Goal: Transaction & Acquisition: Purchase product/service

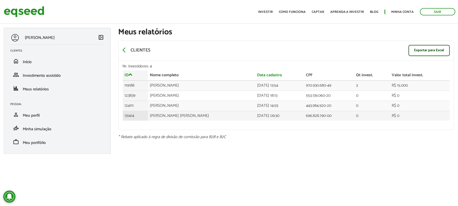
click at [171, 117] on td "Jose Cláudio Alves menezes" at bounding box center [201, 116] width 107 height 10
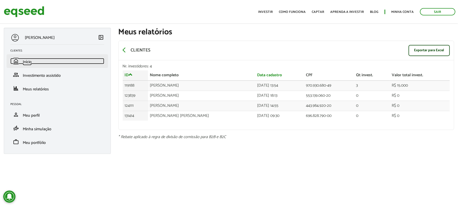
click at [28, 64] on span "Início" at bounding box center [27, 62] width 9 height 7
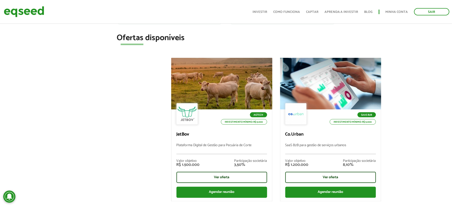
scroll to position [168, 0]
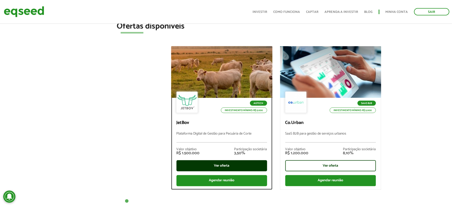
click at [206, 166] on div "Ver oferta" at bounding box center [222, 166] width 91 height 11
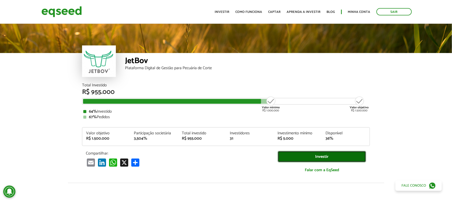
click at [308, 160] on link "Investir" at bounding box center [322, 156] width 88 height 11
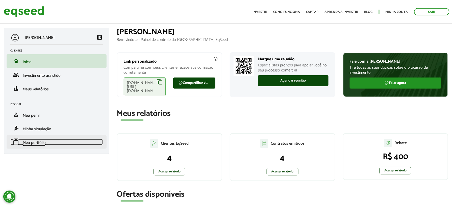
click at [28, 142] on span "Meu portfólio" at bounding box center [34, 143] width 23 height 7
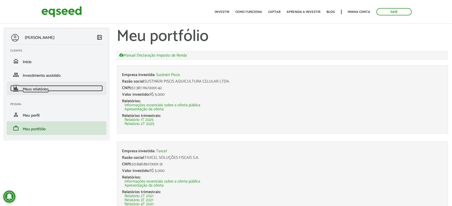
click at [36, 88] on span "Meus relatórios" at bounding box center [36, 89] width 26 height 7
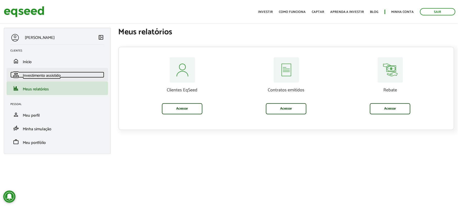
click at [42, 77] on span "Investimento assistido" at bounding box center [42, 75] width 38 height 7
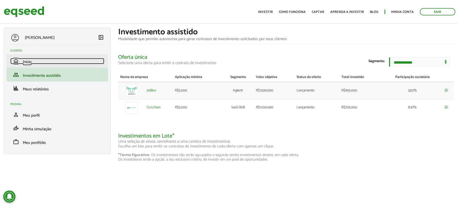
click at [30, 59] on span "Início" at bounding box center [27, 62] width 9 height 7
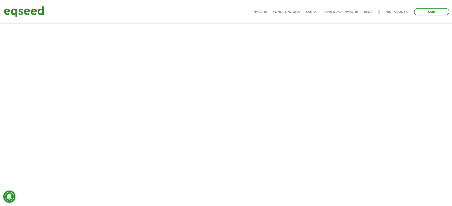
scroll to position [361, 0]
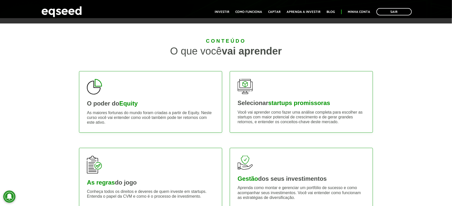
scroll to position [168, 0]
